Goal: Information Seeking & Learning: Learn about a topic

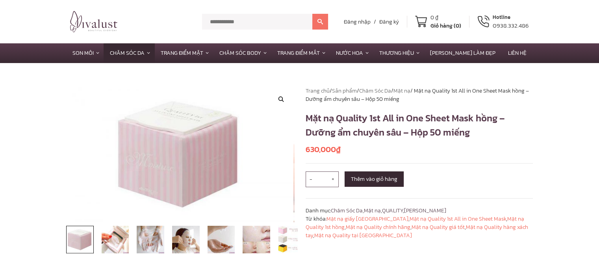
click at [119, 241] on img at bounding box center [116, 240] width 28 height 28
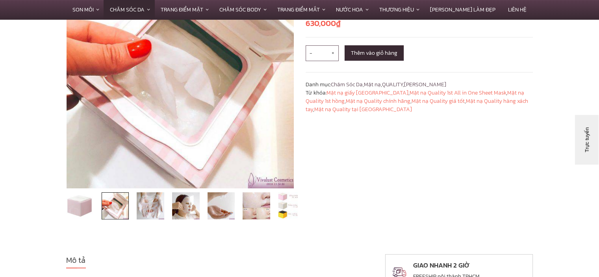
scroll to position [131, 0]
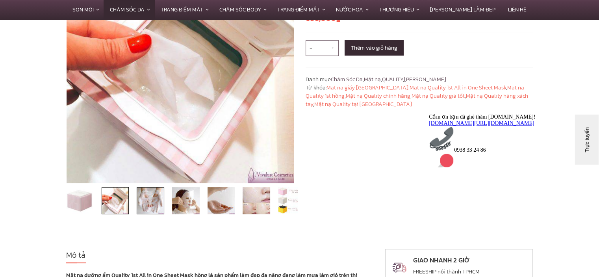
click at [158, 199] on img at bounding box center [151, 201] width 28 height 28
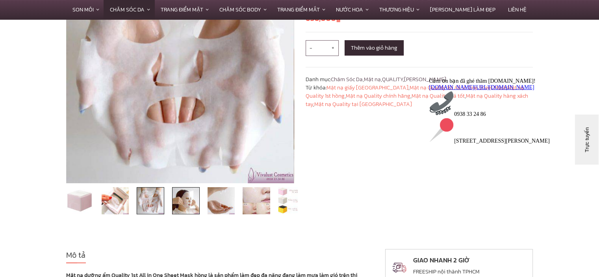
click at [176, 200] on img at bounding box center [186, 201] width 28 height 28
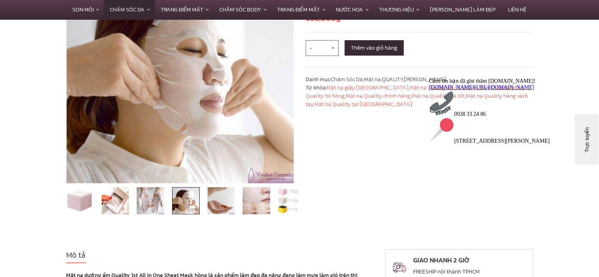
click at [198, 200] on img at bounding box center [186, 201] width 28 height 28
click at [222, 203] on img at bounding box center [222, 201] width 28 height 28
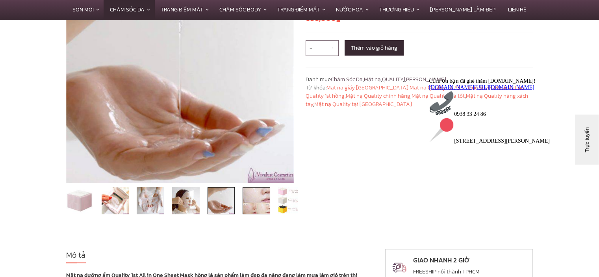
click at [257, 199] on img at bounding box center [257, 201] width 28 height 28
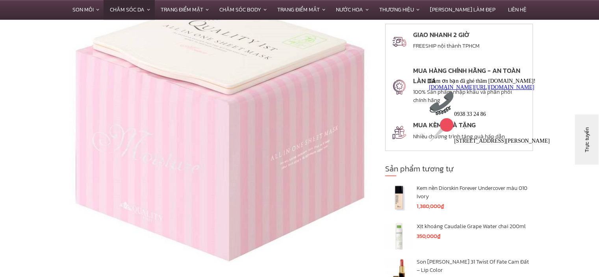
scroll to position [394, 0]
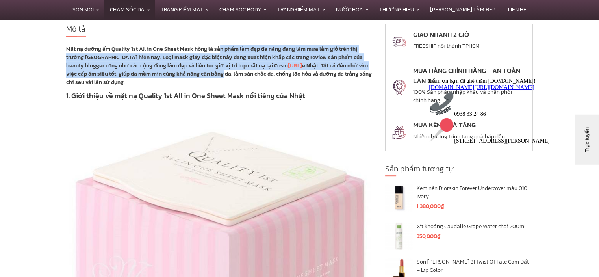
drag, startPoint x: 218, startPoint y: 50, endPoint x: 222, endPoint y: 76, distance: 25.5
click at [222, 76] on strong "Mặt nạ dưỡng ẩm Quality 1st All in One Sheet Mask hồng là sản phẩm làm đẹp đa n…" at bounding box center [219, 65] width 306 height 41
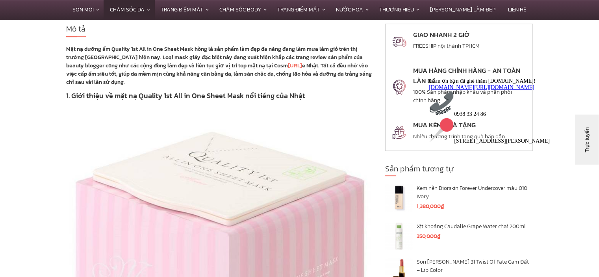
click at [222, 76] on strong "Mặt nạ dưỡng ẩm Quality 1st All in One Sheet Mask hồng là sản phẩm làm đẹp đa n…" at bounding box center [219, 65] width 306 height 41
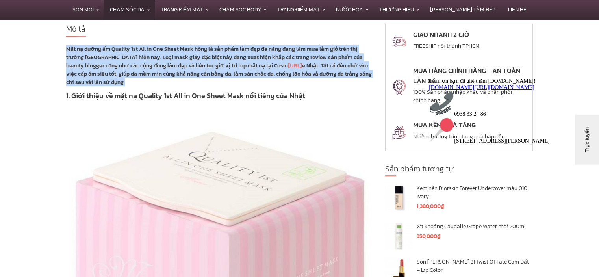
click at [222, 76] on strong "Mặt nạ dưỡng ẩm Quality 1st All in One Sheet Mask hồng là sản phẩm làm đẹp đa n…" at bounding box center [219, 65] width 306 height 41
click at [217, 83] on p "Mặt nạ dưỡng ẩm Quality 1st All in One Sheet Mask hồng là sản phẩm làm đẹp đa n…" at bounding box center [219, 65] width 307 height 41
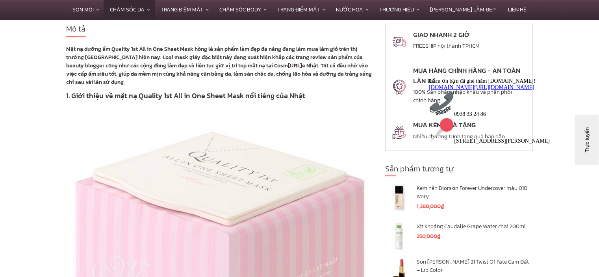
click at [288, 63] on link "[URL]" at bounding box center [295, 65] width 14 height 8
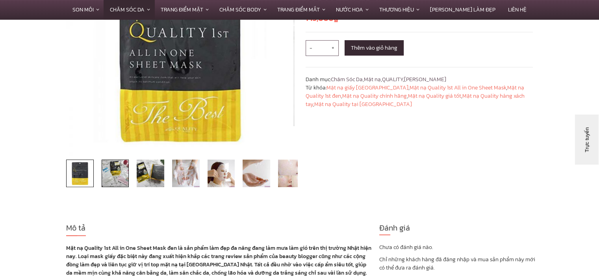
click at [115, 170] on img at bounding box center [116, 174] width 28 height 28
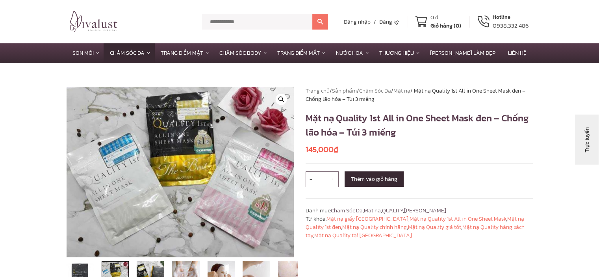
scroll to position [131, 0]
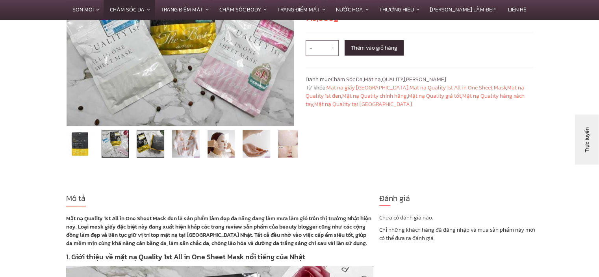
click at [153, 148] on img at bounding box center [151, 144] width 28 height 28
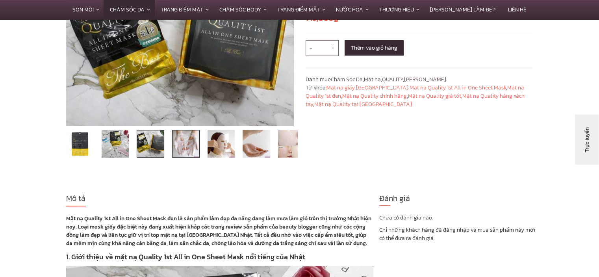
click at [183, 153] on img at bounding box center [186, 144] width 28 height 28
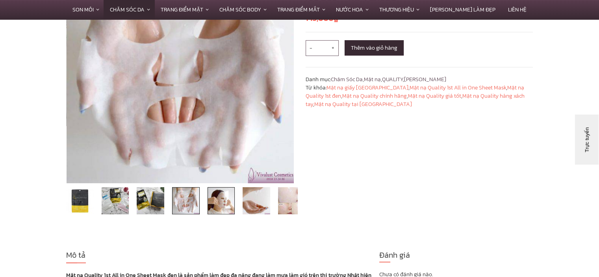
click at [225, 187] on img at bounding box center [222, 201] width 28 height 28
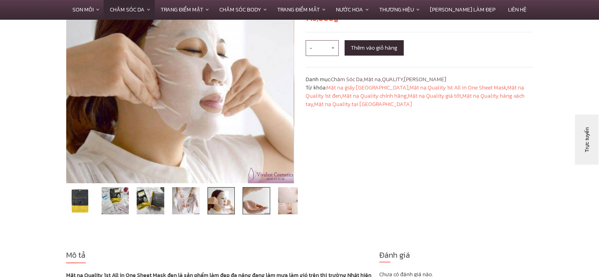
click at [252, 195] on img at bounding box center [257, 201] width 28 height 28
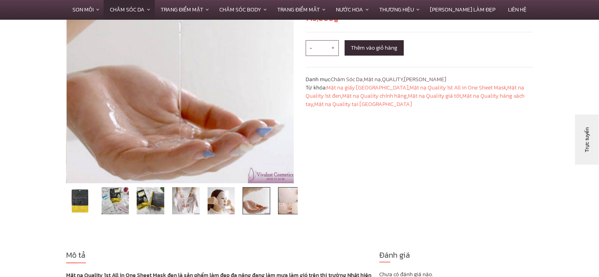
click at [287, 198] on img at bounding box center [292, 201] width 28 height 28
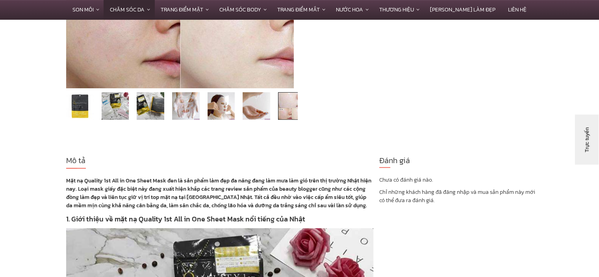
scroll to position [394, 0]
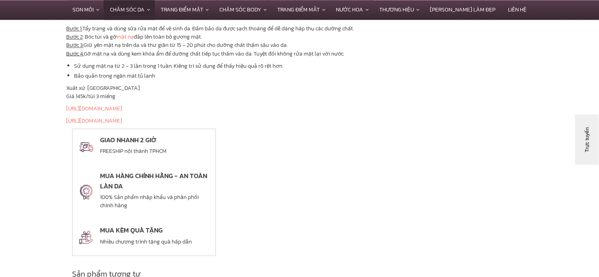
scroll to position [1706, 0]
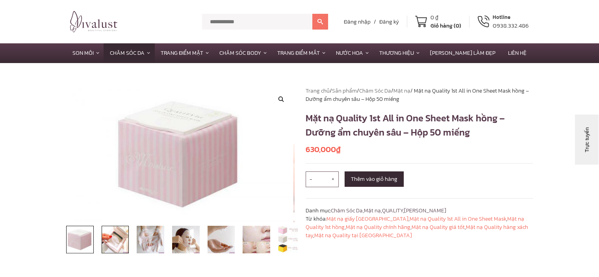
click at [126, 236] on img at bounding box center [116, 240] width 28 height 28
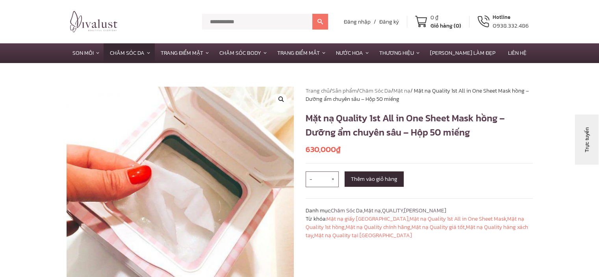
scroll to position [131, 0]
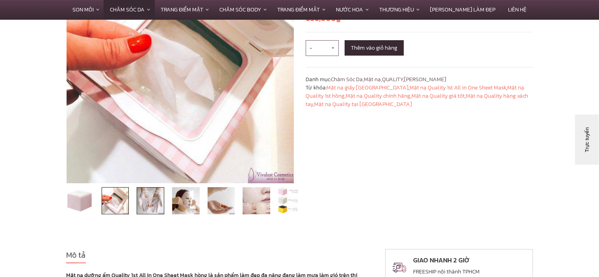
click at [154, 198] on img at bounding box center [151, 201] width 28 height 28
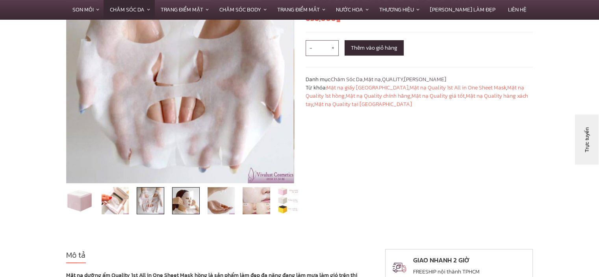
click at [175, 202] on img at bounding box center [186, 201] width 28 height 28
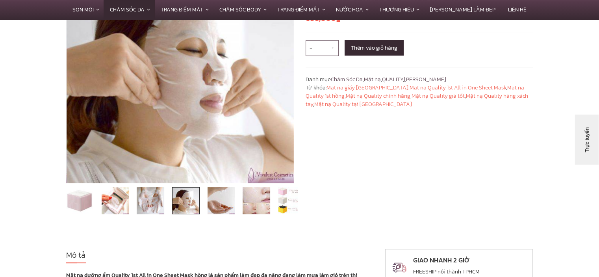
click at [239, 202] on li at bounding box center [256, 201] width 35 height 28
click at [228, 203] on img at bounding box center [222, 201] width 28 height 28
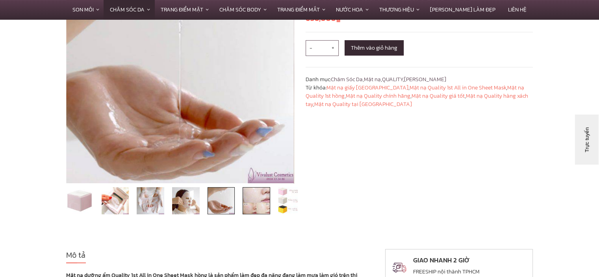
click at [255, 205] on img at bounding box center [257, 201] width 28 height 28
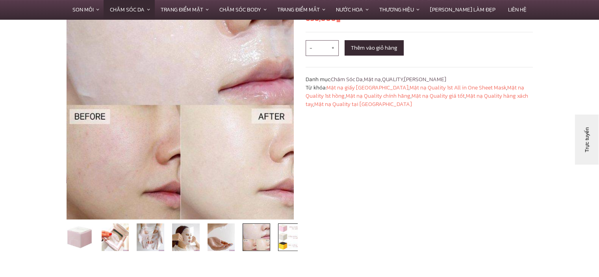
click at [287, 231] on img at bounding box center [292, 237] width 28 height 28
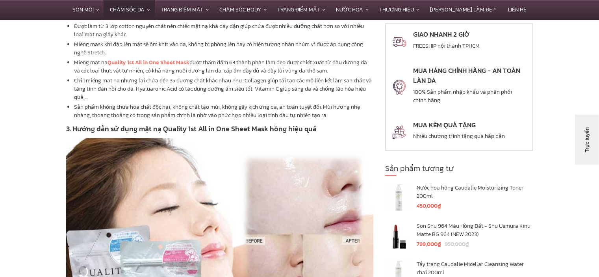
scroll to position [1050, 0]
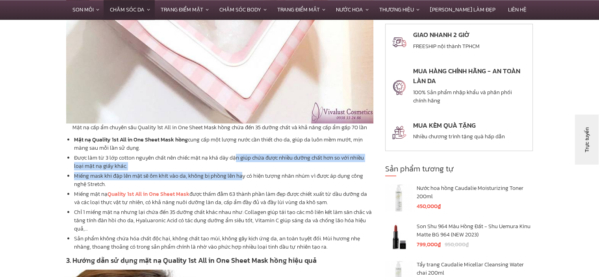
drag, startPoint x: 238, startPoint y: 164, endPoint x: 243, endPoint y: 179, distance: 15.8
click at [243, 179] on ul "Mặt nạ Quality 1st All in One Sheet Mask hồng cung cấp một lượng nước cần thiết…" at bounding box center [219, 192] width 307 height 115
click at [243, 179] on li "Miếng mask khi đặp lên mặt sẽ ôm khít vào da, không bị phồng lên hay có hiện tư…" at bounding box center [223, 180] width 299 height 17
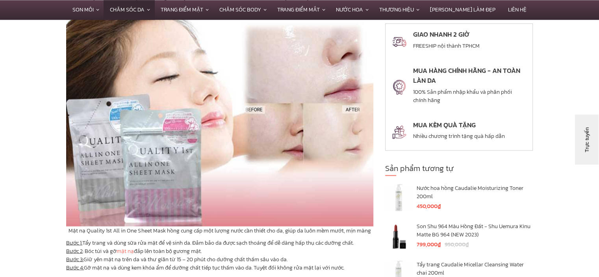
scroll to position [1444, 0]
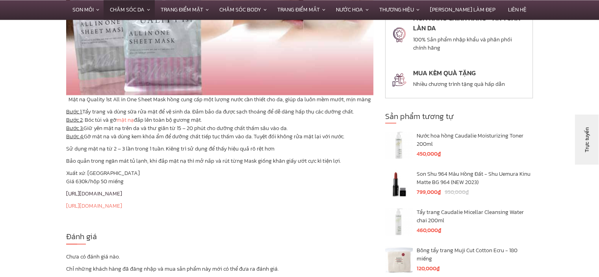
click at [122, 190] on link "[URL][DOMAIN_NAME]" at bounding box center [94, 193] width 56 height 8
